Goal: Transaction & Acquisition: Purchase product/service

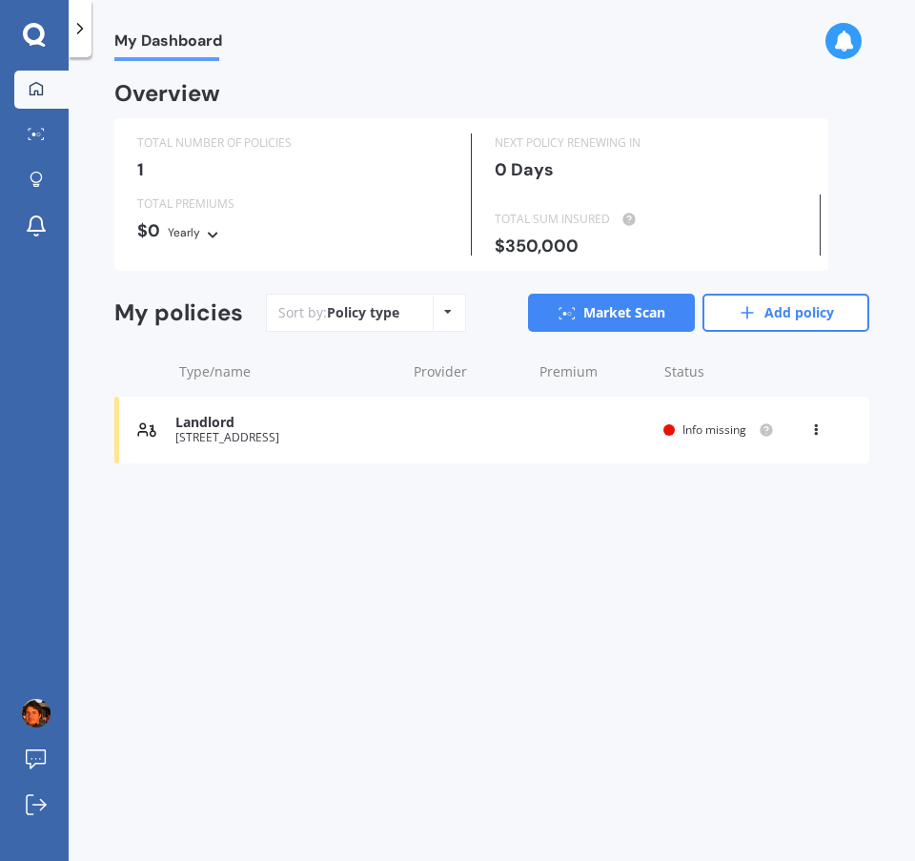
click at [678, 431] on div "Info missing" at bounding box center [718, 429] width 111 height 15
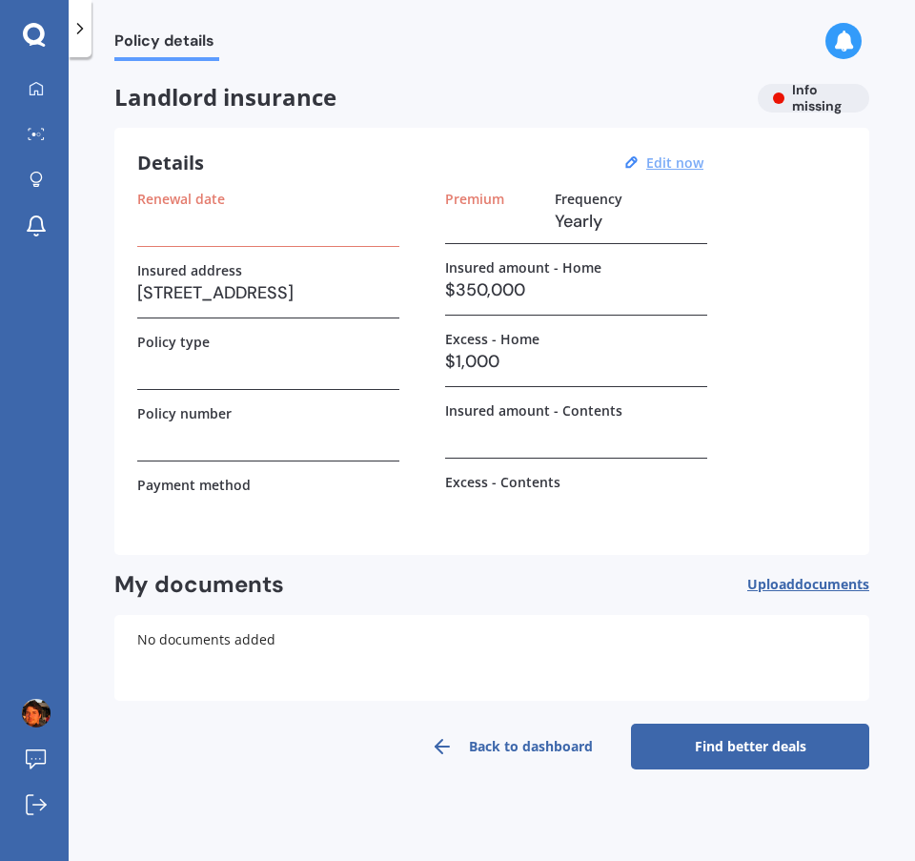
click at [679, 163] on u "Edit now" at bounding box center [674, 162] width 57 height 18
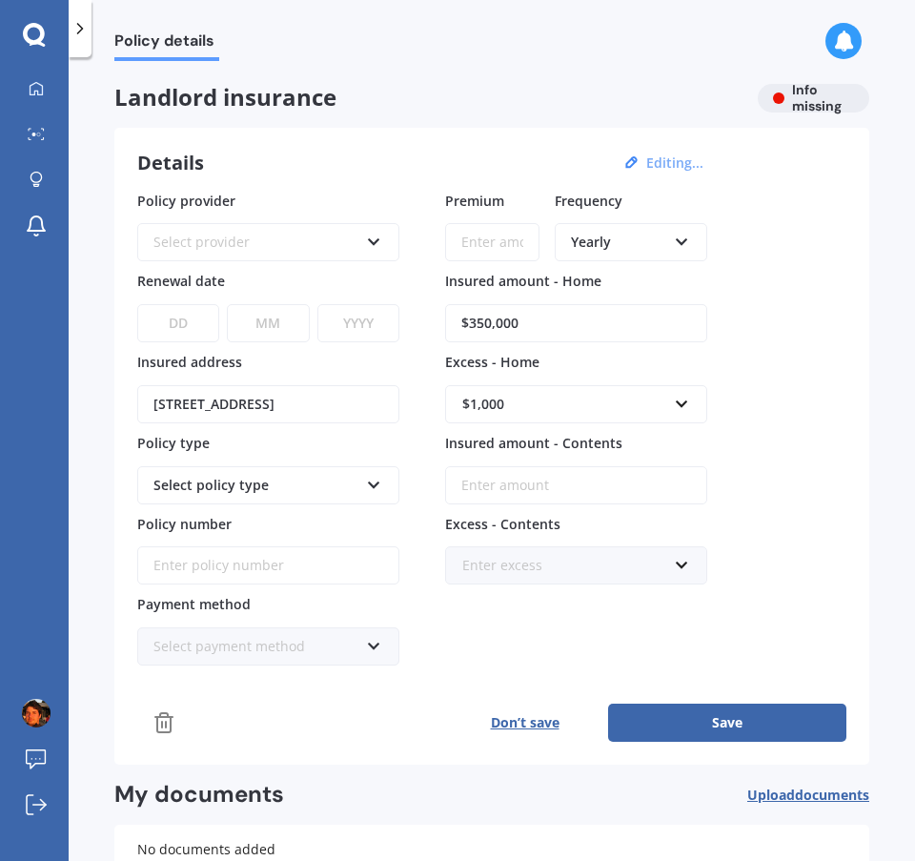
click at [536, 489] on input "Insured amount - Contents" at bounding box center [576, 485] width 262 height 38
click at [374, 252] on div "Select provider AA AMI AMP ANZ ASB Ando BNZ FMG Initio Kiwibank MAS NZI Other S…" at bounding box center [268, 242] width 262 height 38
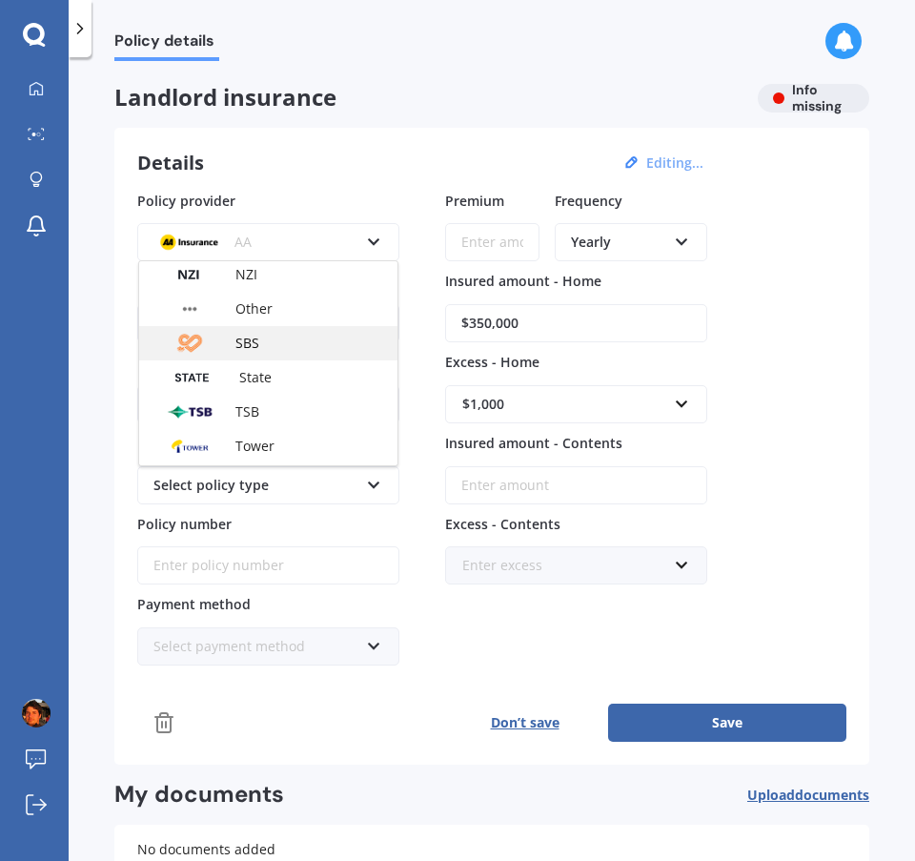
scroll to position [476, 0]
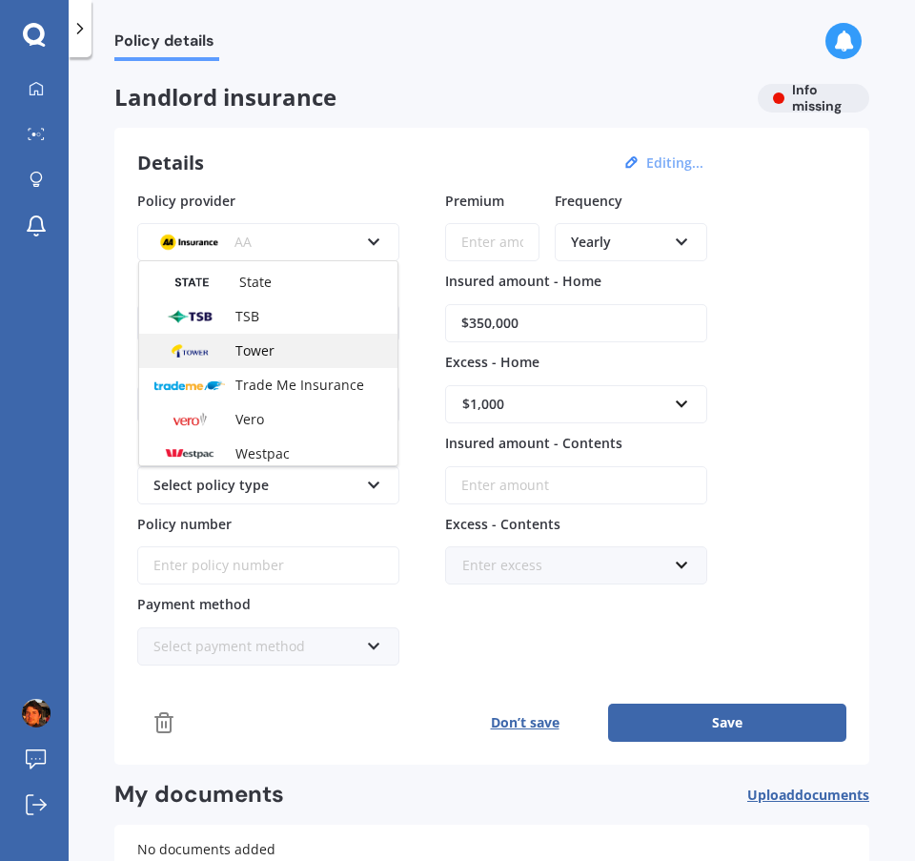
click at [272, 354] on span "Tower" at bounding box center [254, 350] width 39 height 18
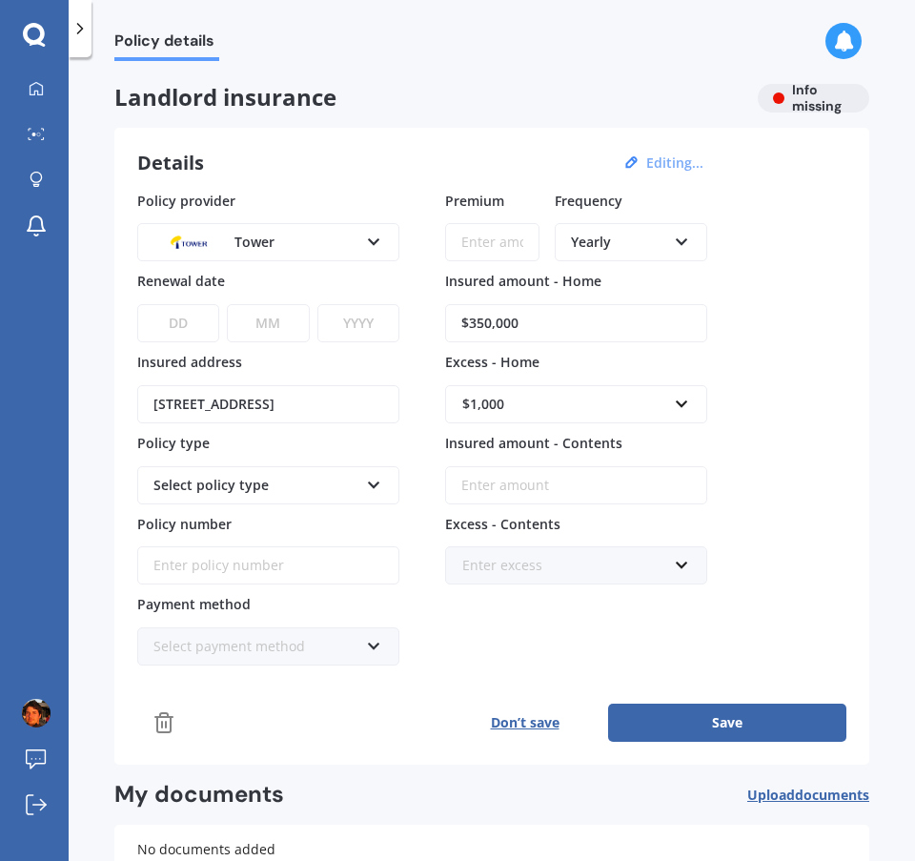
click at [382, 183] on div "Details Editing... Policy provider Tower AA AMI AMP ANZ ASB Ando BNZ FMG Initio…" at bounding box center [491, 446] width 755 height 637
click at [698, 725] on button "Save" at bounding box center [727, 722] width 238 height 38
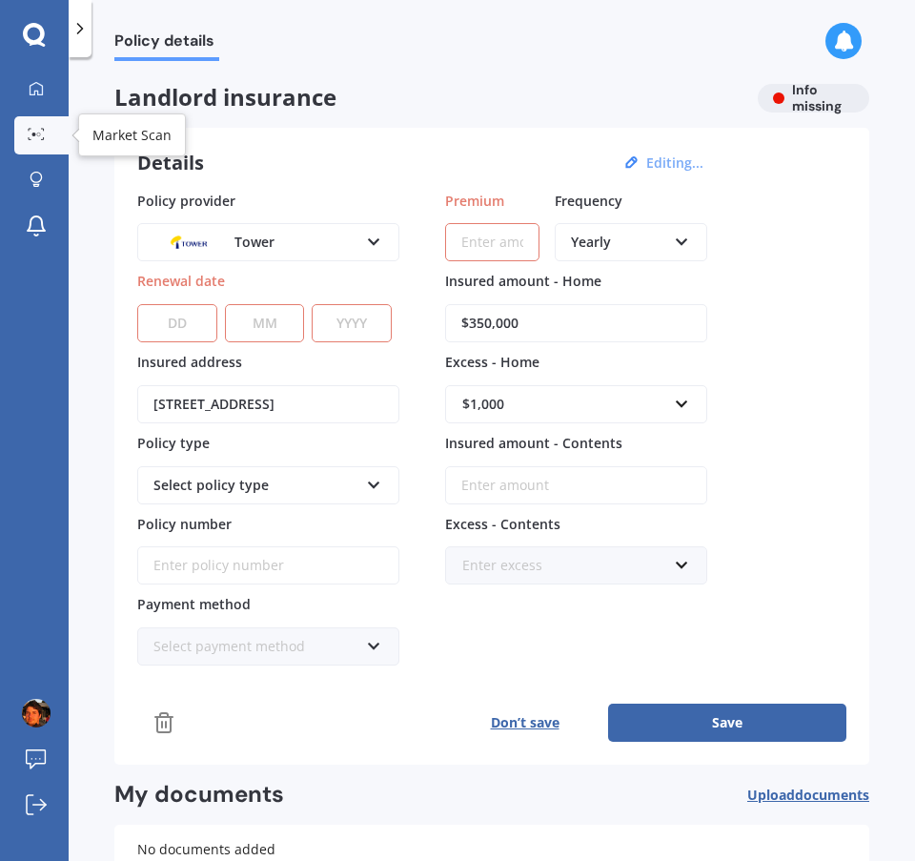
click at [43, 140] on icon at bounding box center [36, 134] width 17 height 12
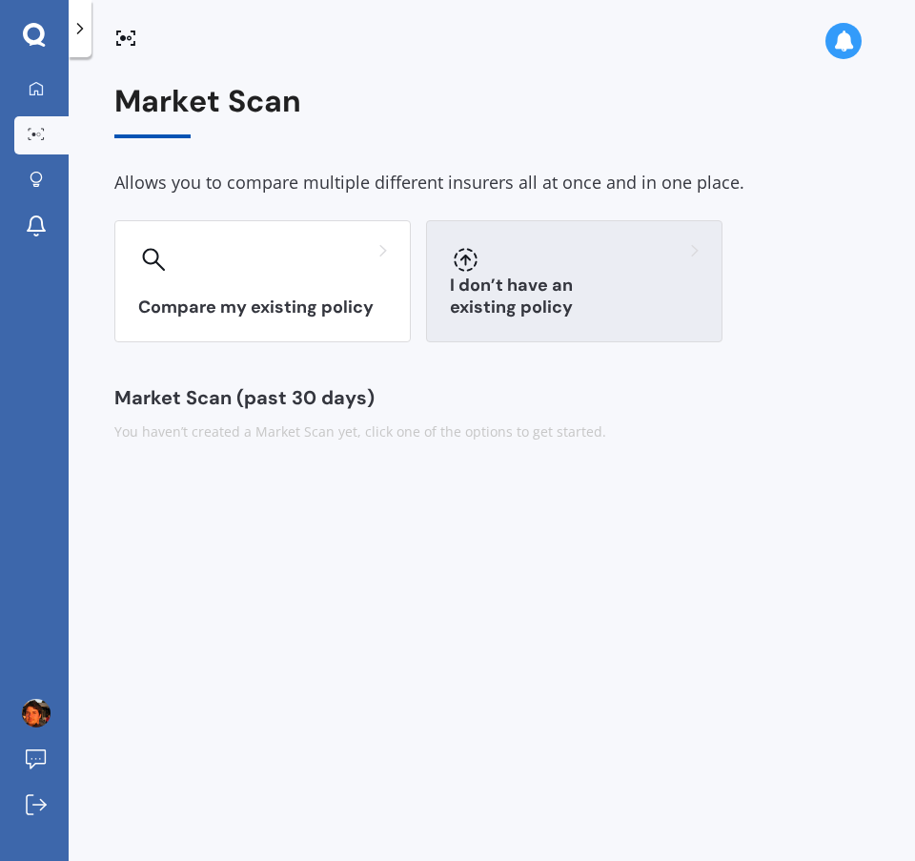
click at [548, 283] on div "I don’t have an existing policy" at bounding box center [574, 281] width 296 height 122
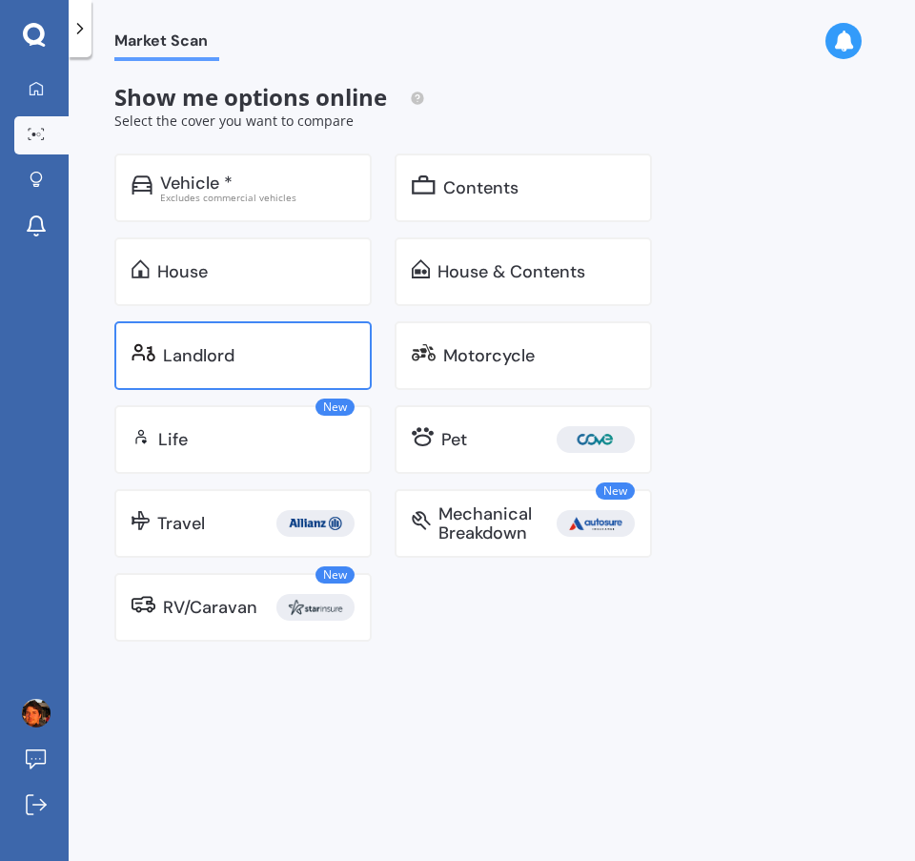
click at [243, 333] on div "Landlord" at bounding box center [242, 355] width 257 height 69
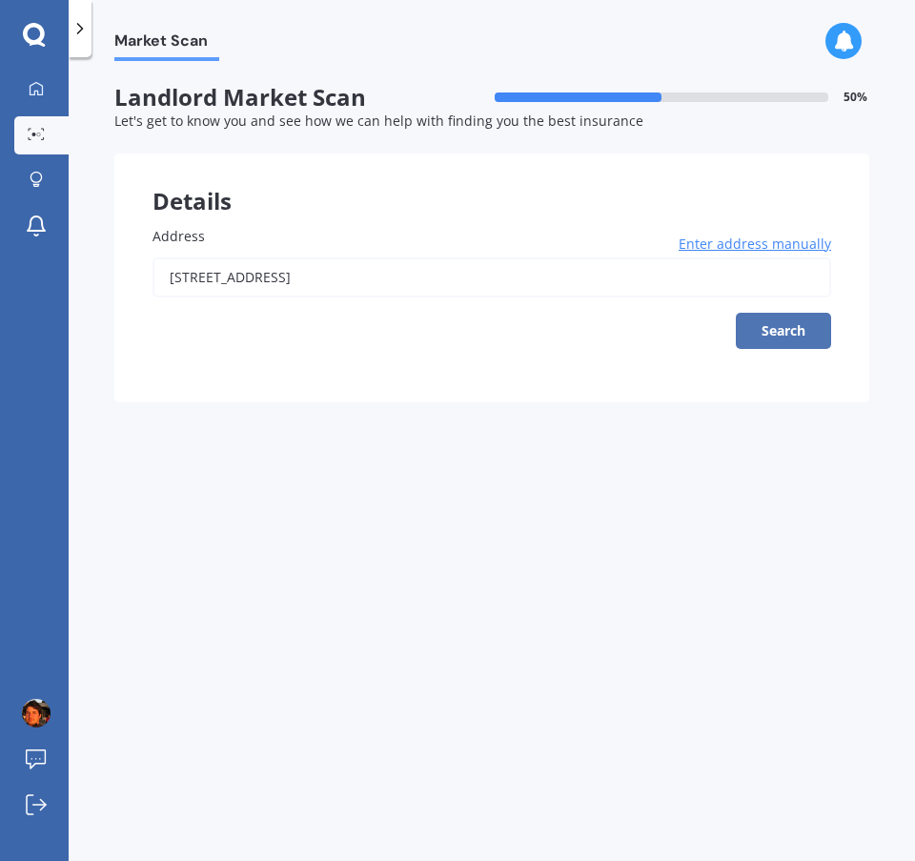
click at [766, 328] on button "Search" at bounding box center [783, 331] width 95 height 36
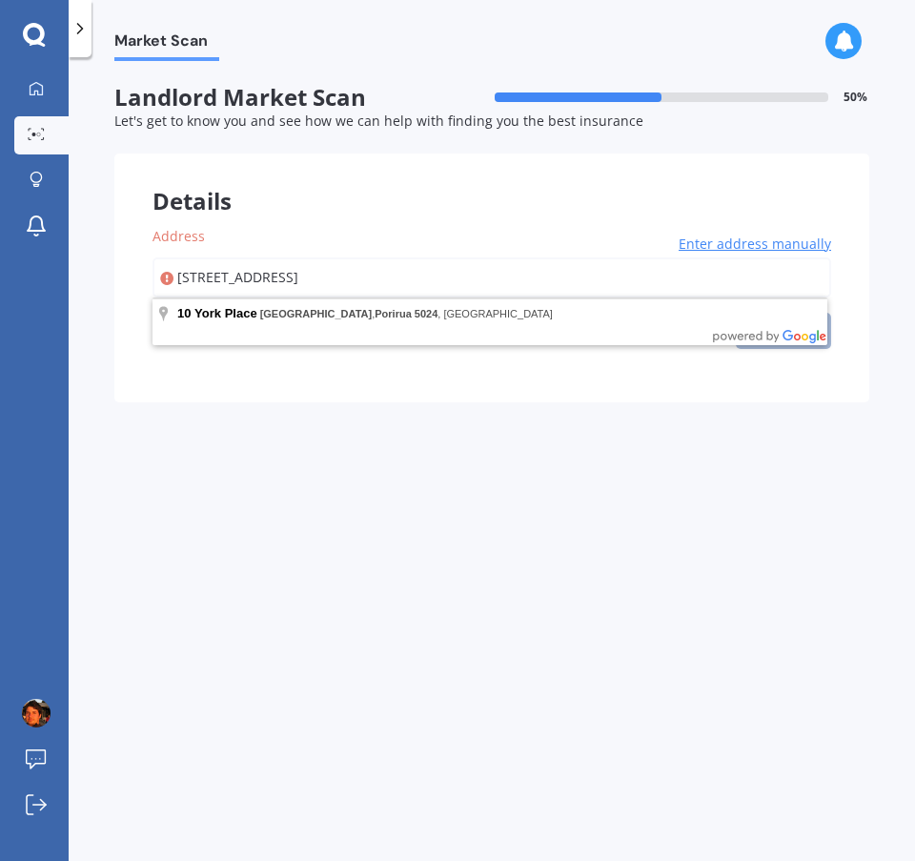
click at [487, 281] on input "[STREET_ADDRESS]" at bounding box center [491, 277] width 678 height 40
type input "[STREET_ADDRESS]"
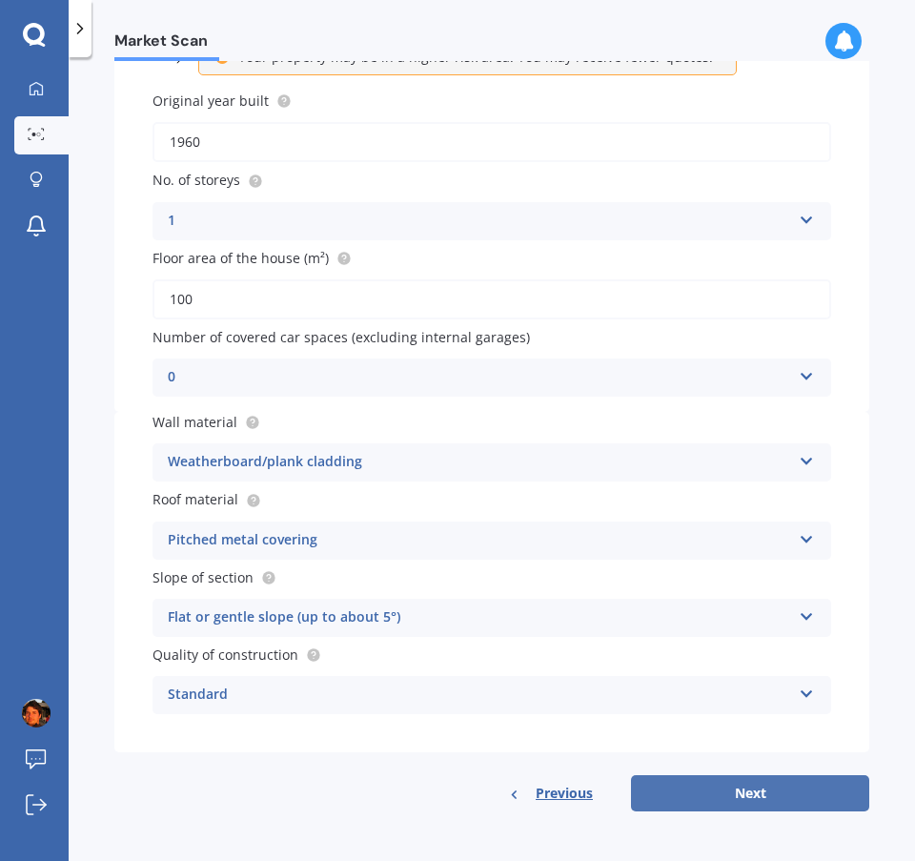
click at [746, 796] on button "Next" at bounding box center [750, 793] width 238 height 36
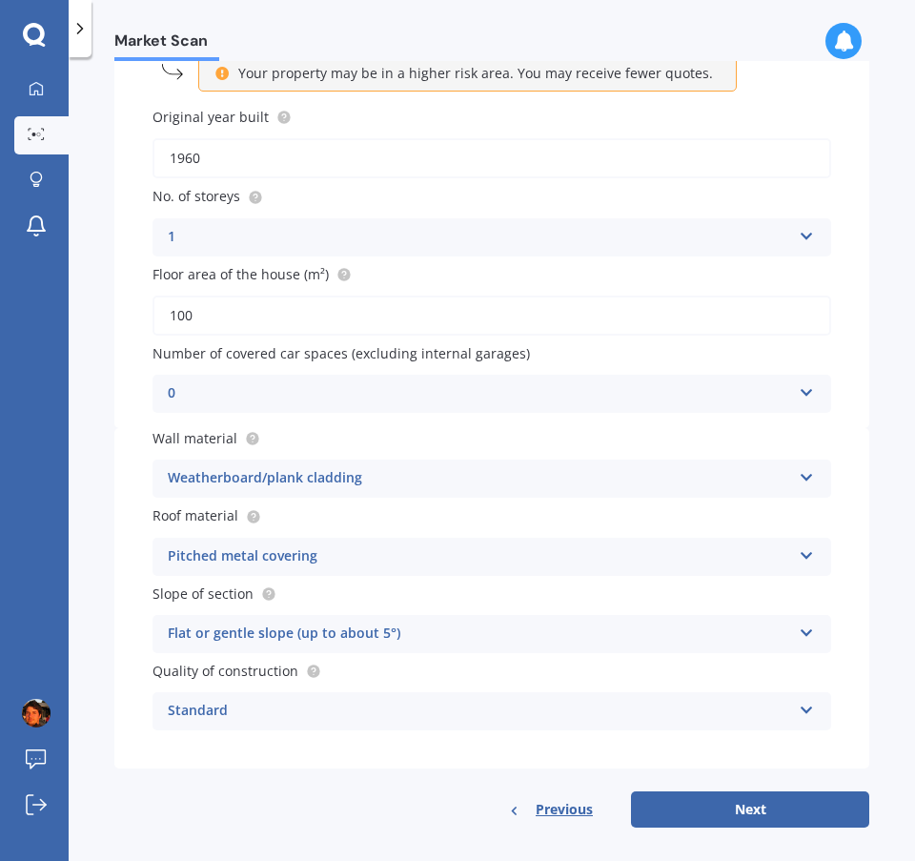
select select "26"
select select "06"
select select "1984"
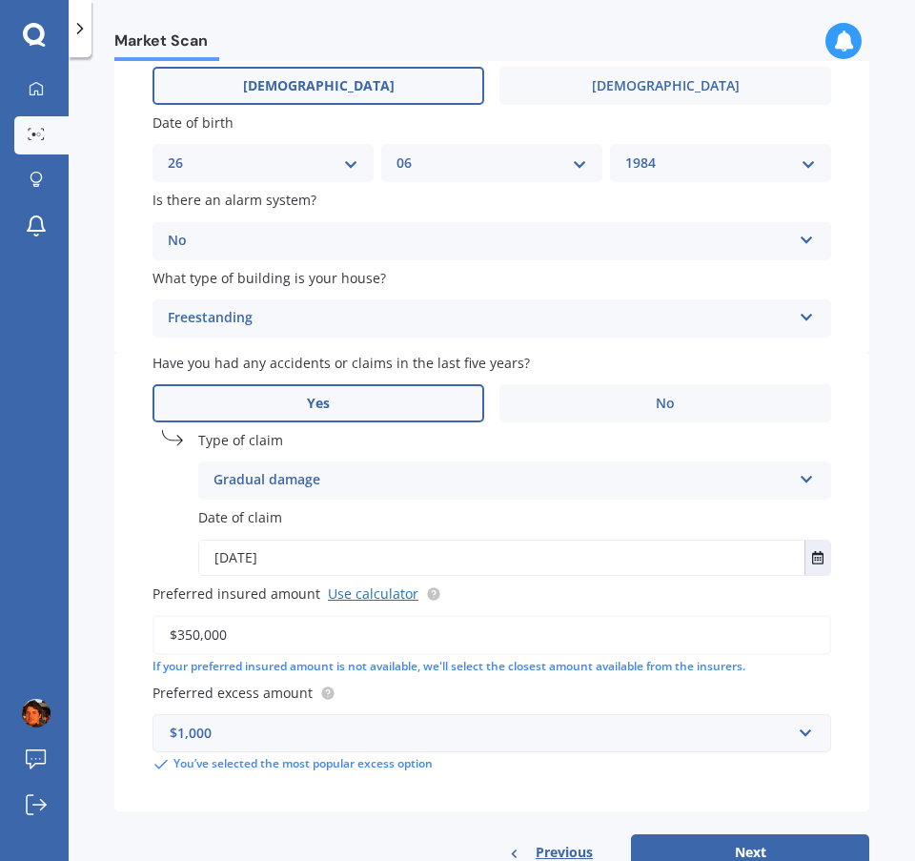
scroll to position [250, 0]
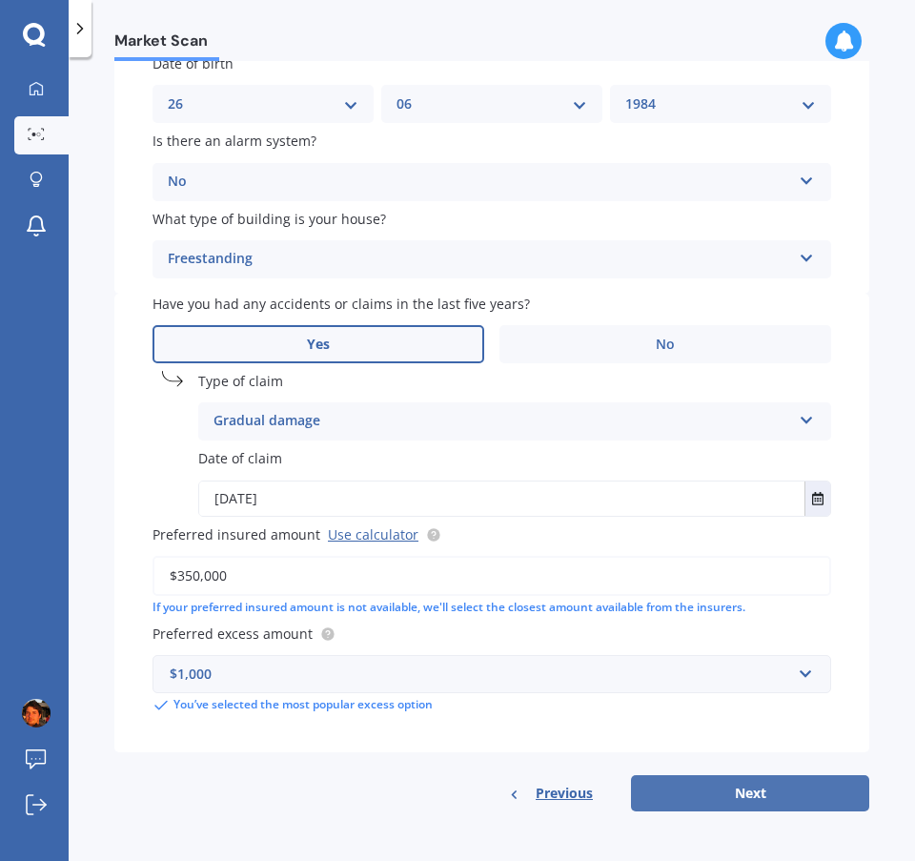
click at [705, 800] on button "Next" at bounding box center [750, 793] width 238 height 36
select select "26"
select select "06"
select select "1984"
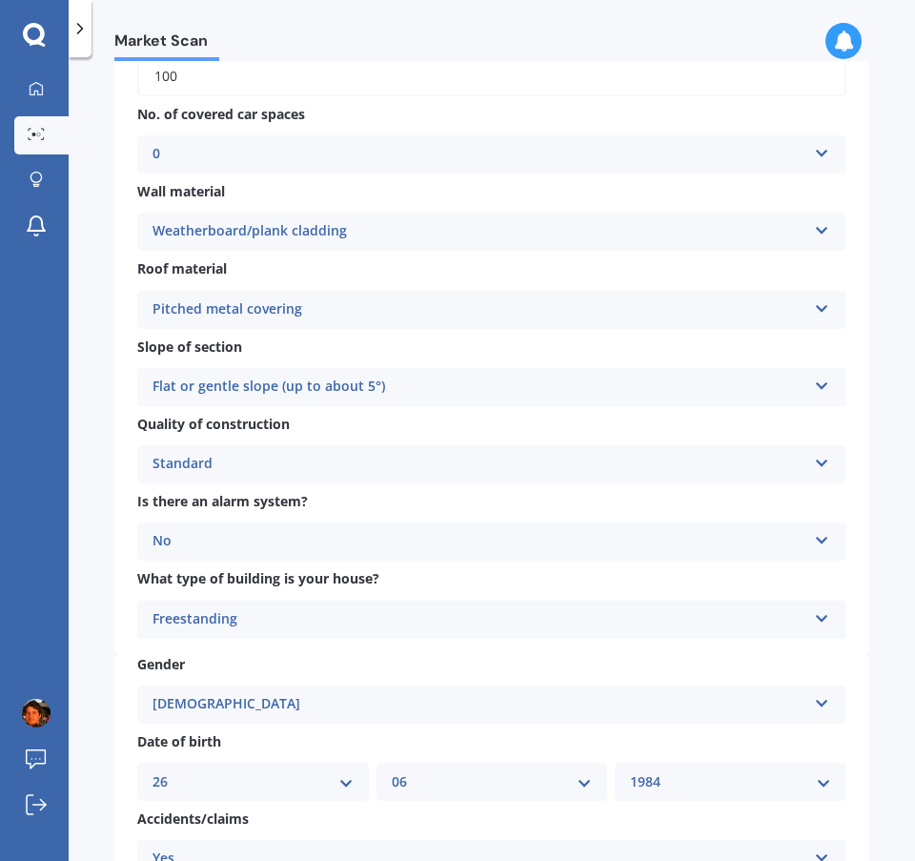
scroll to position [381, 0]
click at [543, 399] on div "Flat or gentle slope (up to about 5°) Flat or gentle slope (up to about 5°) Mod…" at bounding box center [491, 386] width 709 height 38
click at [545, 356] on div "Slope of section Flat or gentle slope (up to about 5°) Flat or gentle slope (up…" at bounding box center [491, 370] width 709 height 70
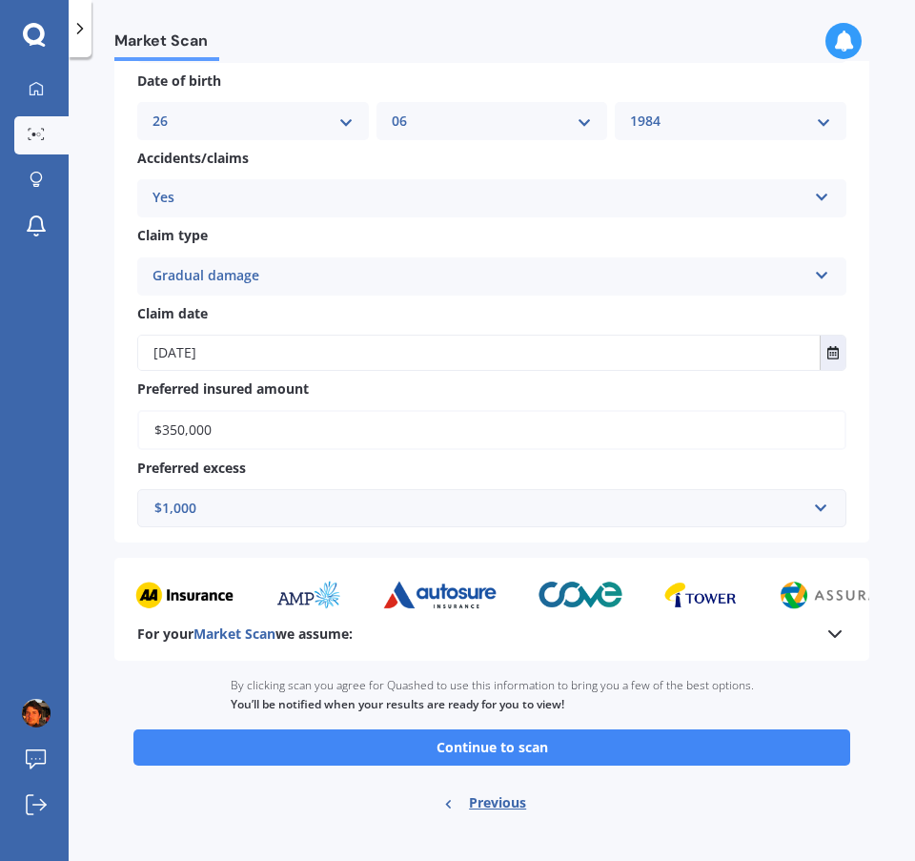
scroll to position [1062, 0]
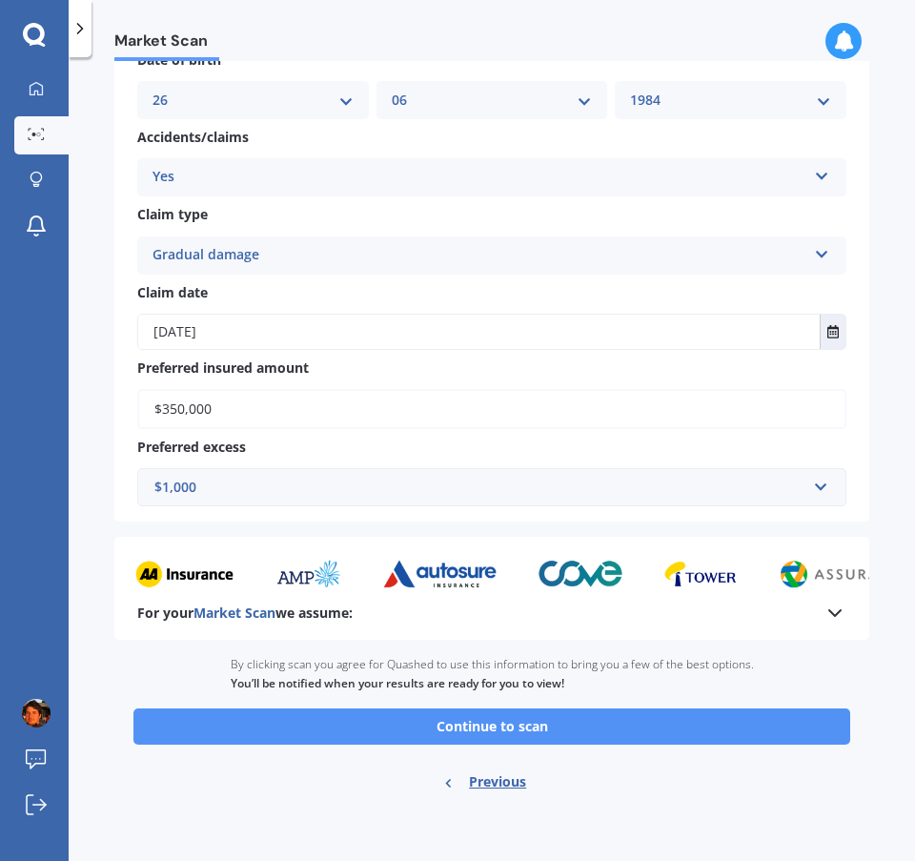
click at [573, 723] on button "Continue to scan" at bounding box center [491, 726] width 717 height 36
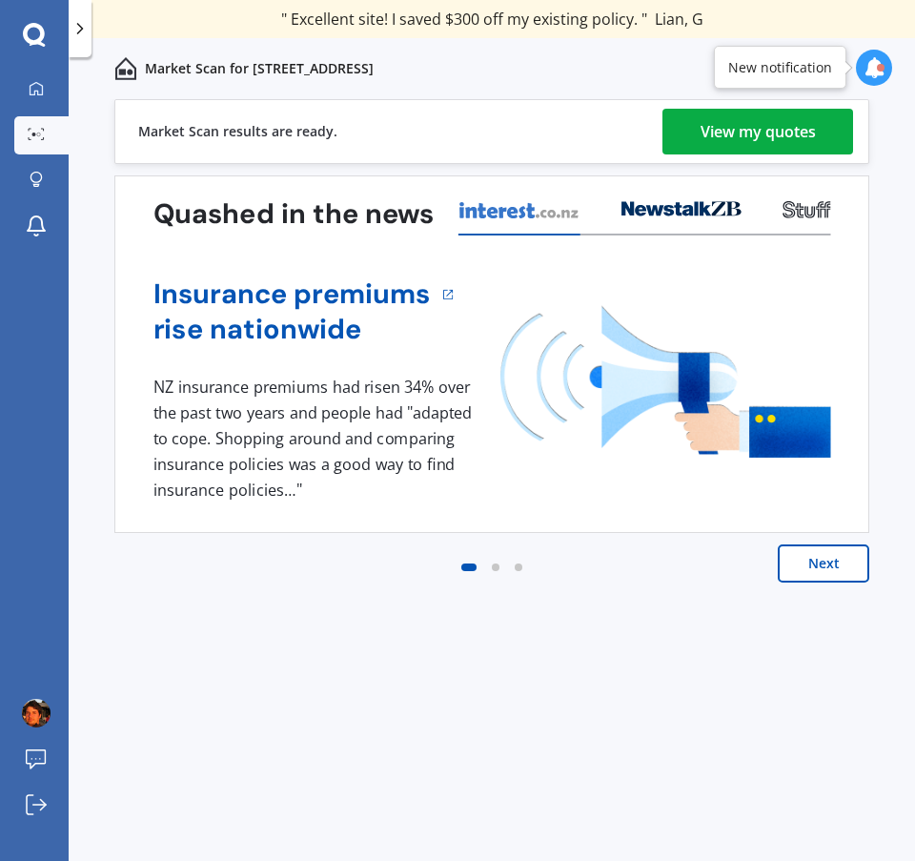
click at [795, 118] on div "View my quotes" at bounding box center [757, 132] width 115 height 46
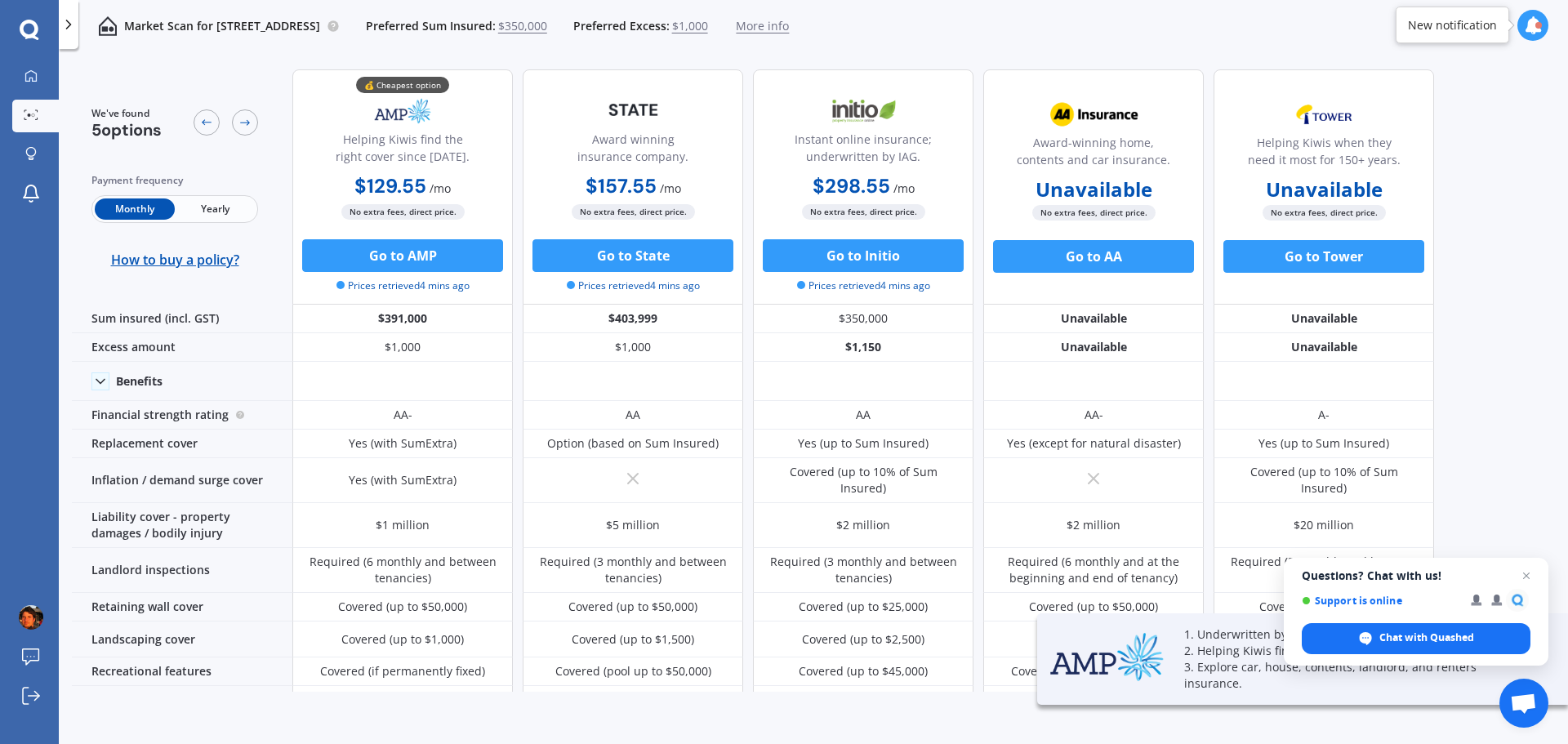
click at [221, 214] on span "Yearly" at bounding box center [214, 209] width 80 height 21
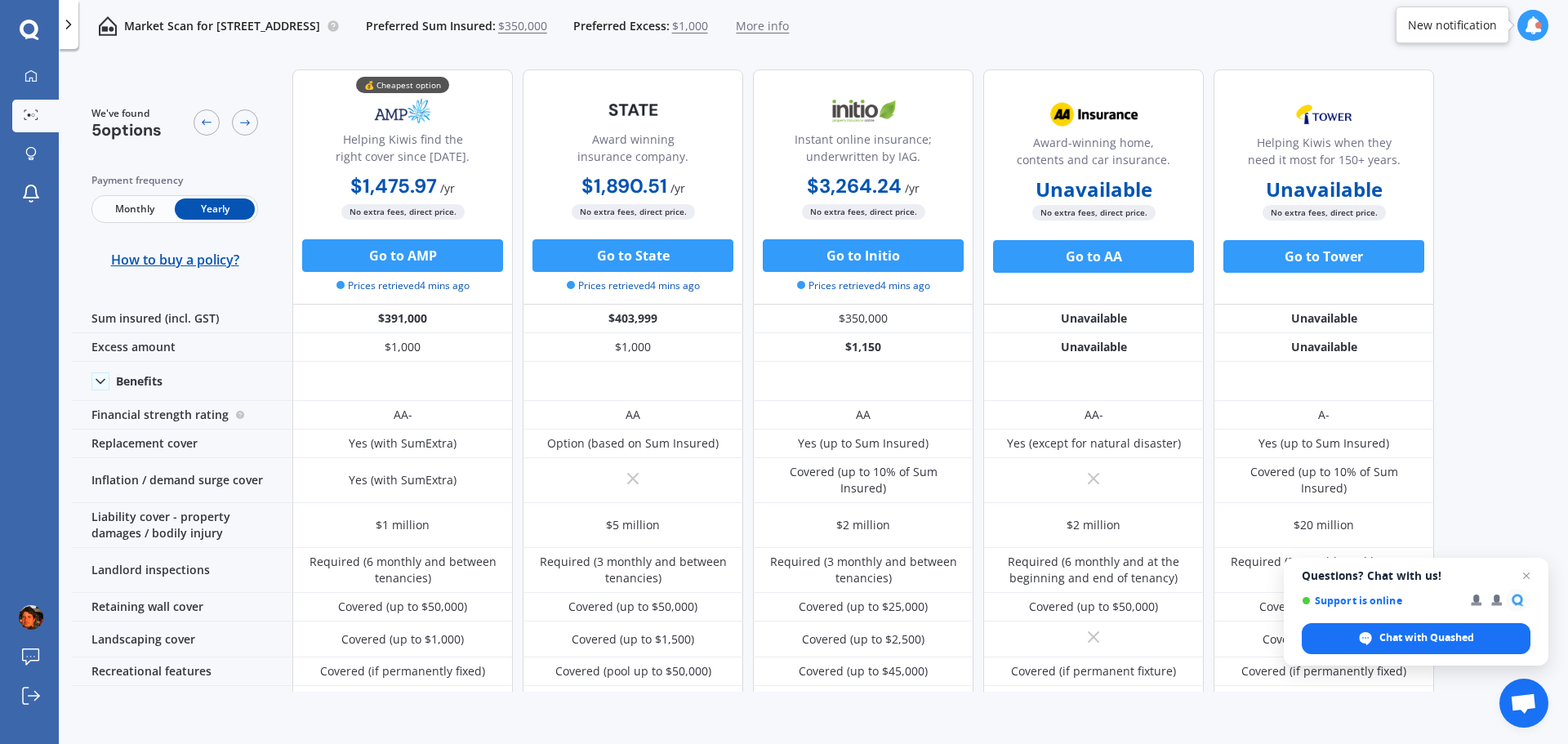
click at [147, 201] on span "Monthly" at bounding box center [135, 209] width 80 height 21
click at [217, 205] on span "Yearly" at bounding box center [214, 209] width 80 height 21
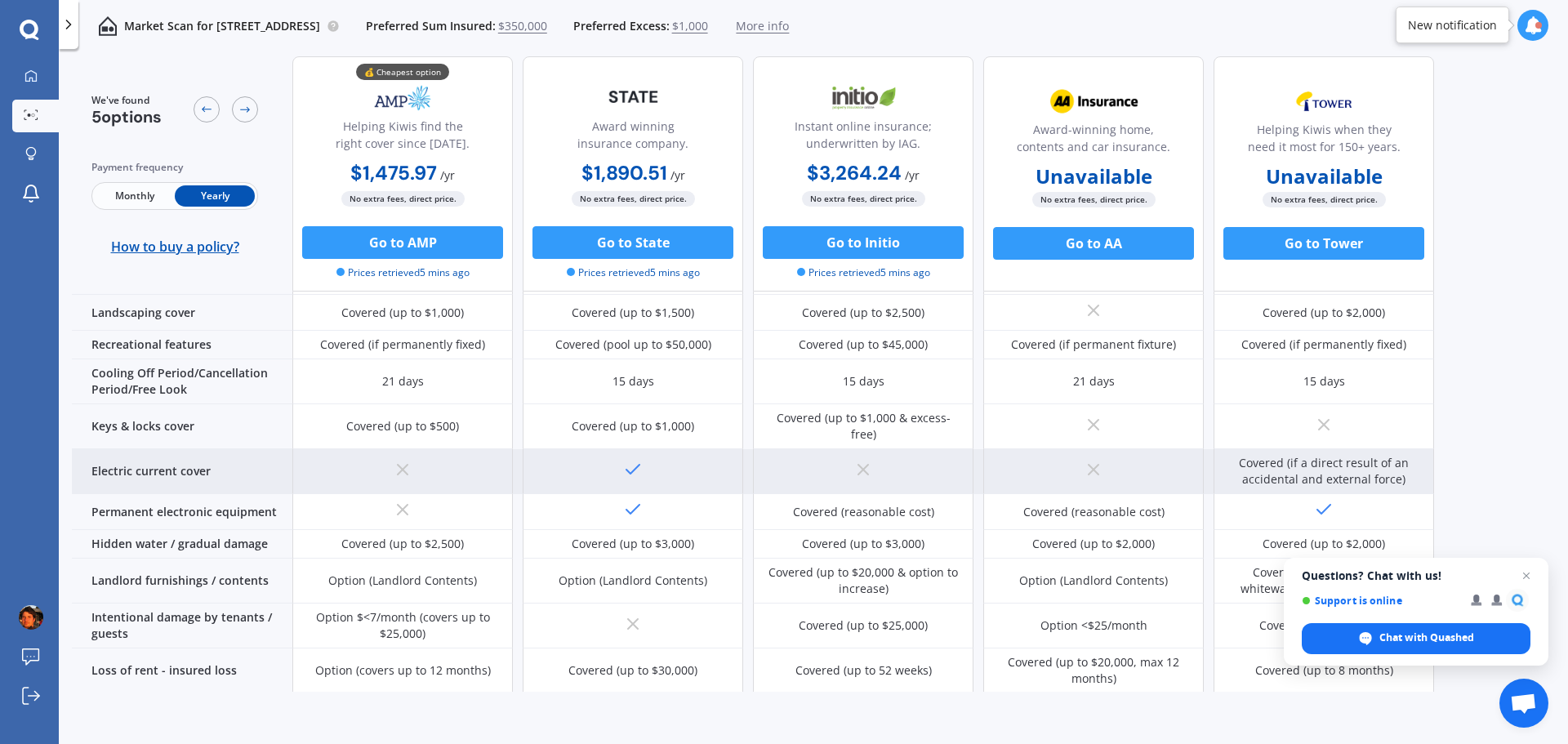
scroll to position [408, 0]
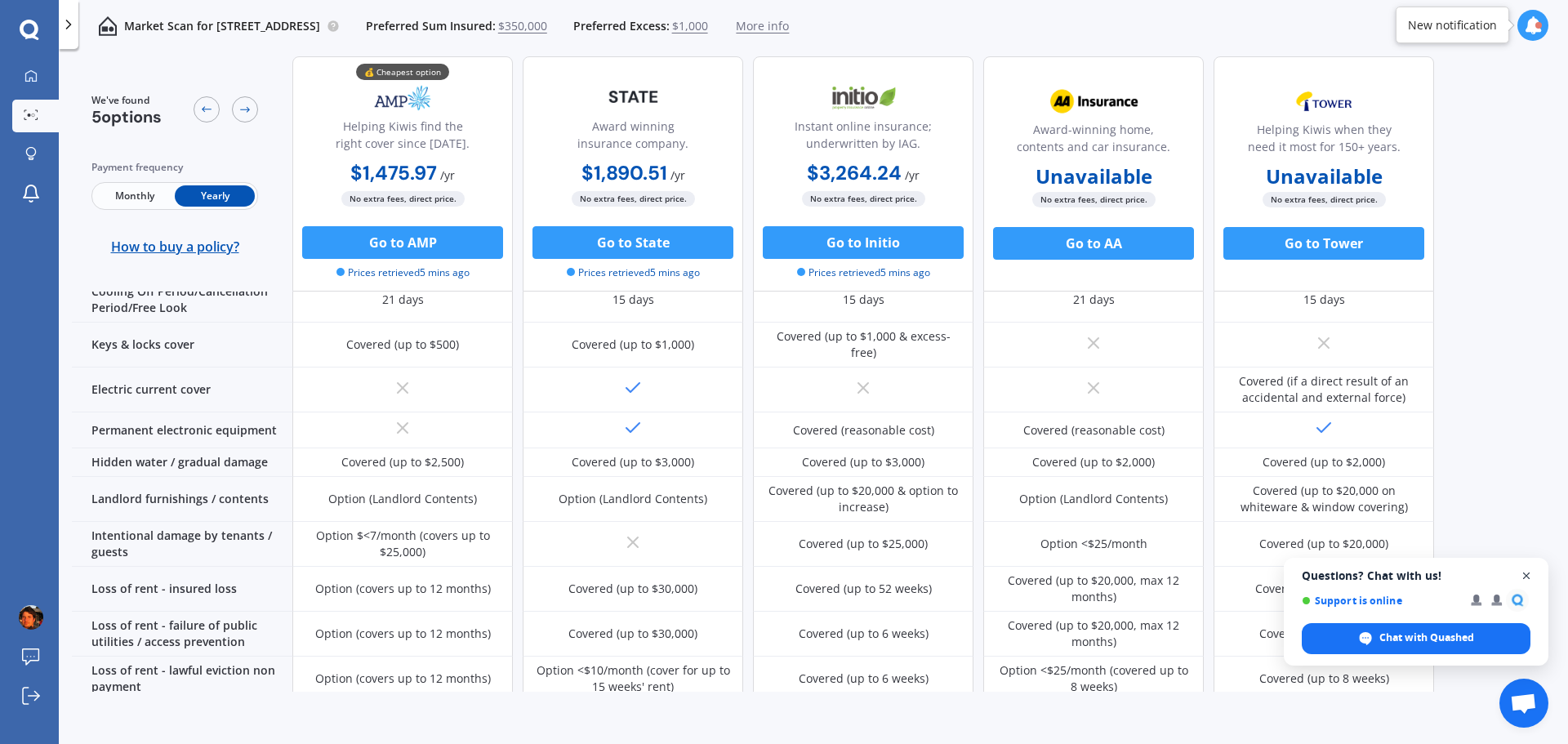
click at [783, 575] on span "Close chat" at bounding box center [1527, 576] width 21 height 21
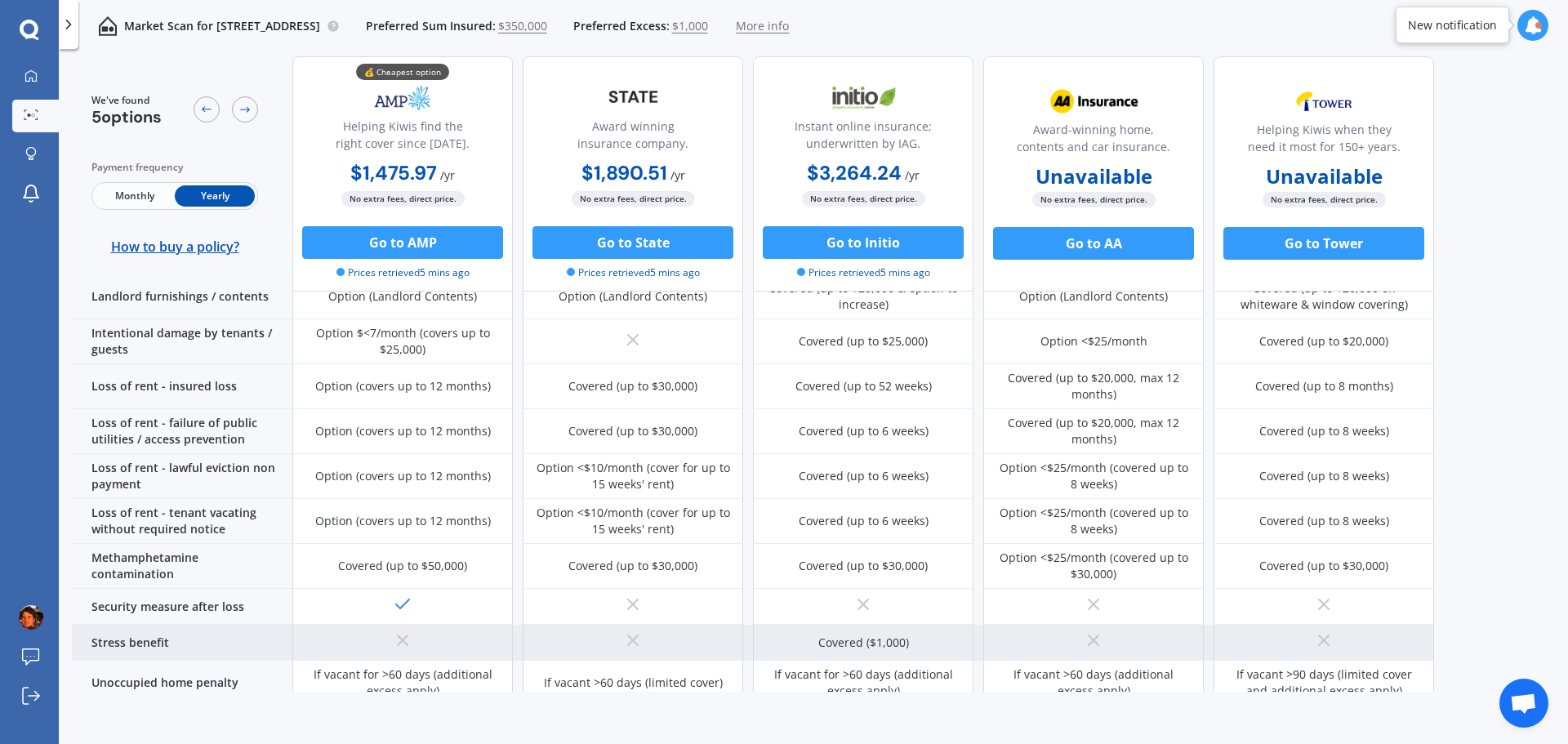
scroll to position [572, 0]
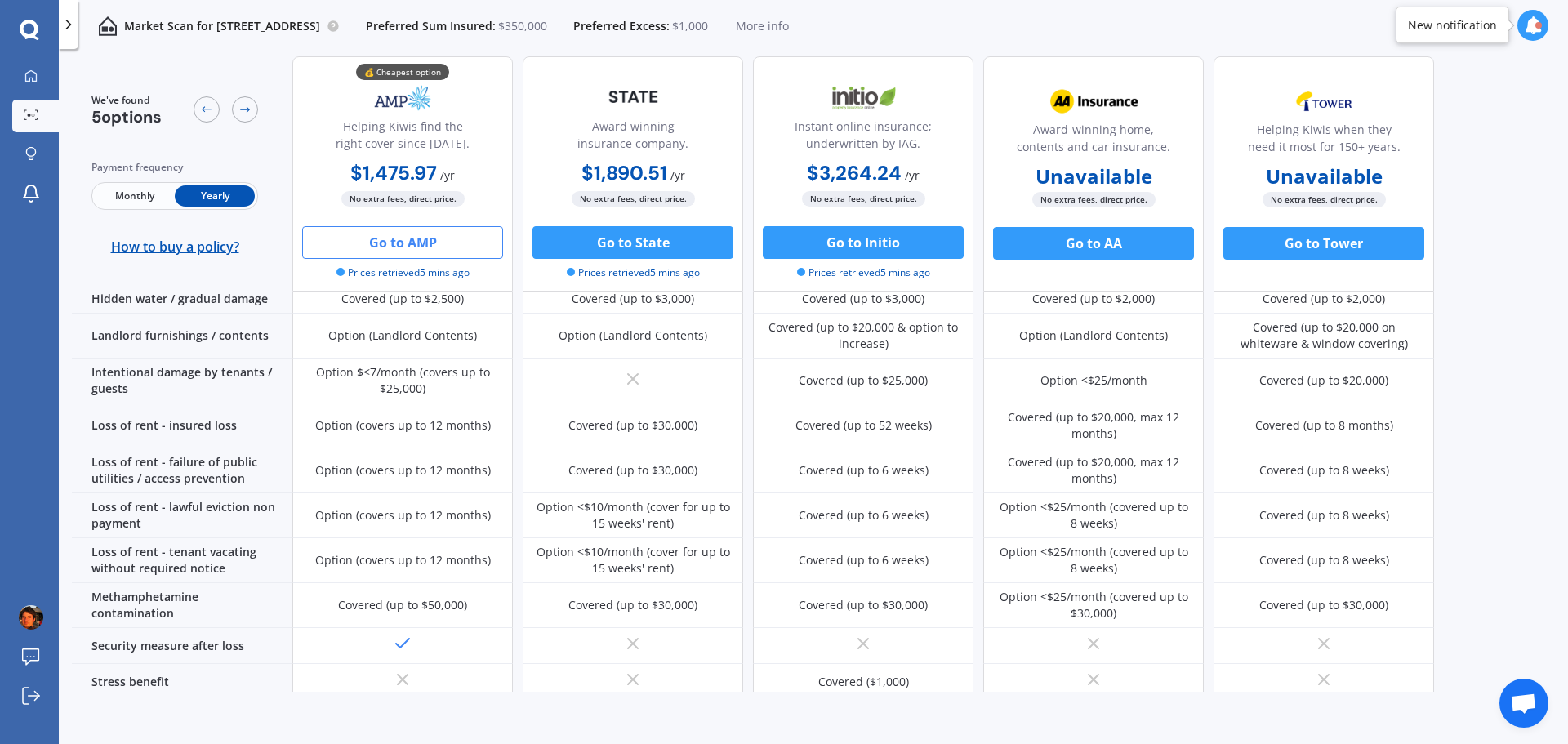
click at [374, 240] on button "Go to AMP" at bounding box center [403, 243] width 200 height 33
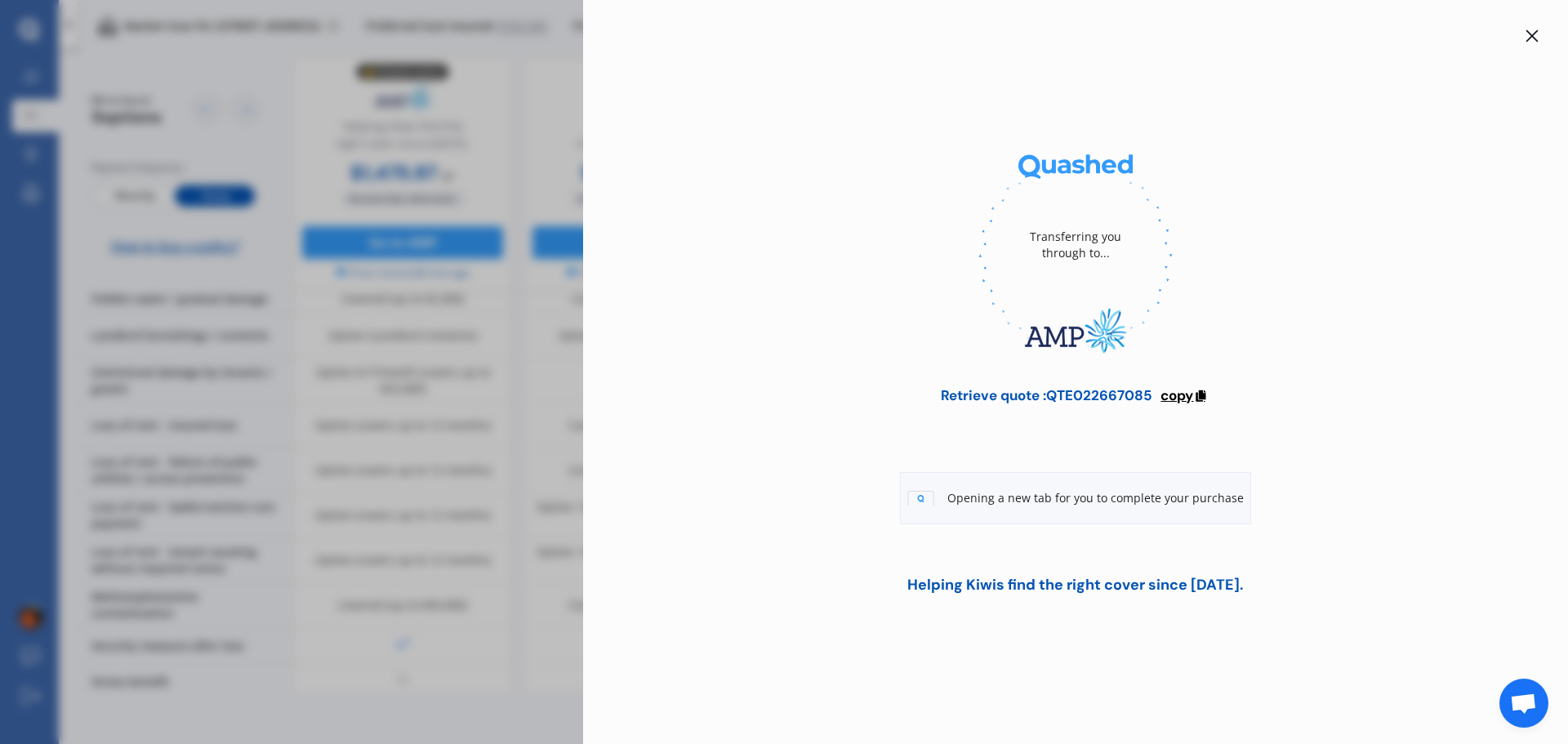
click at [783, 393] on icon at bounding box center [1200, 393] width 14 height 11
